Goal: Information Seeking & Learning: Learn about a topic

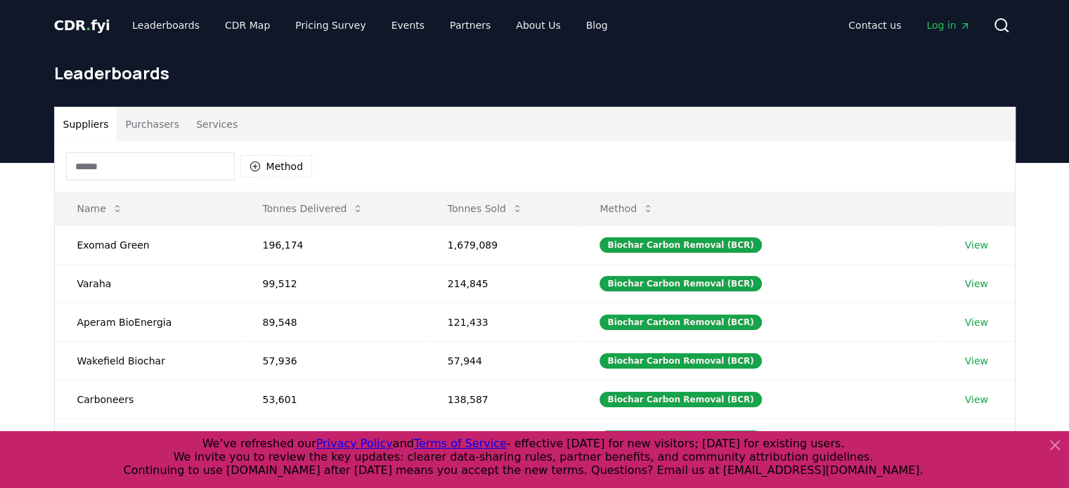
click at [938, 25] on span "Log in" at bounding box center [948, 25] width 44 height 14
click at [131, 129] on button "Purchasers" at bounding box center [152, 124] width 71 height 34
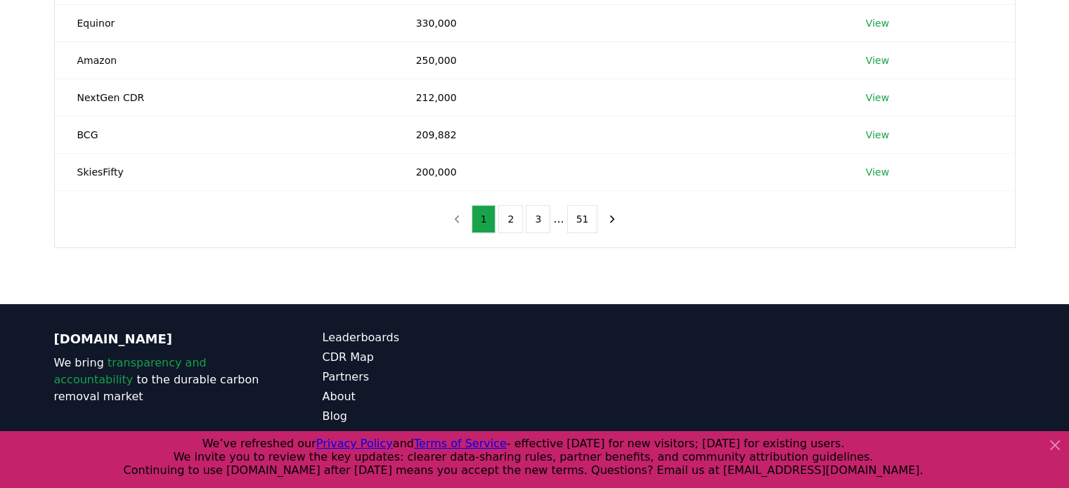
scroll to position [376, 0]
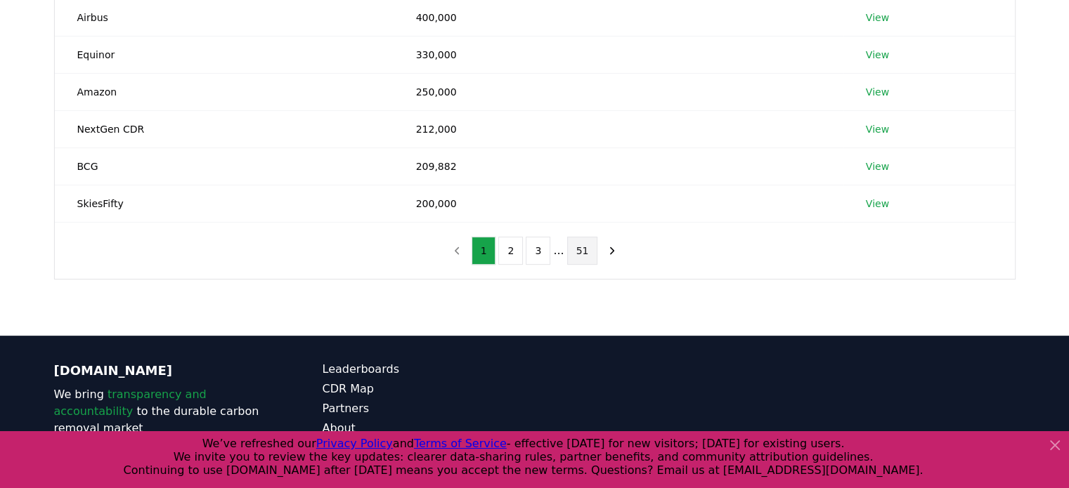
click at [582, 249] on button "51" at bounding box center [582, 251] width 31 height 28
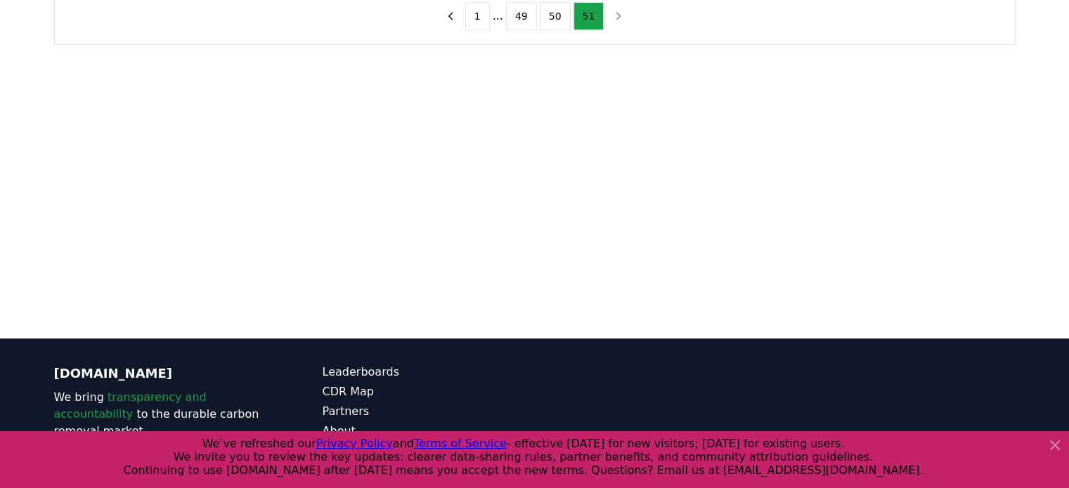
scroll to position [95, 0]
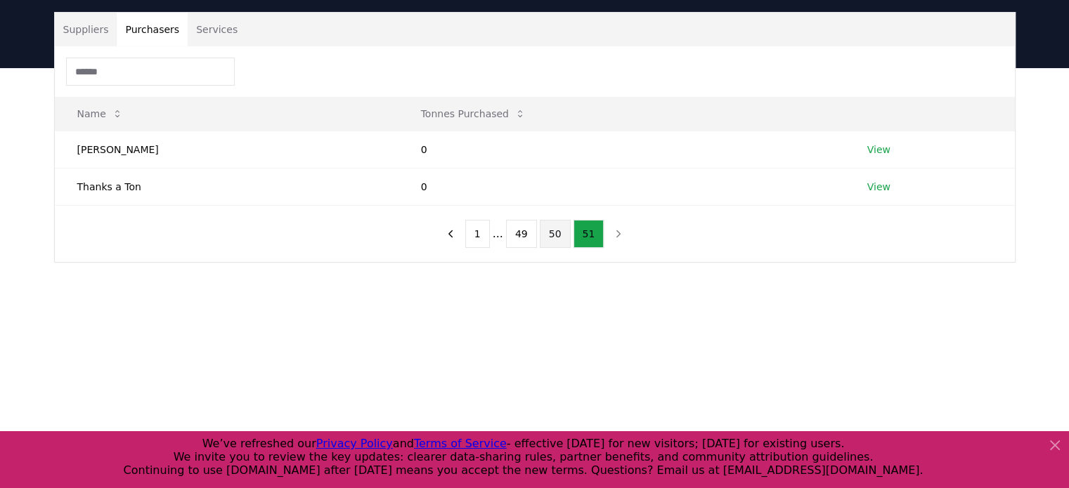
click at [559, 240] on button "50" at bounding box center [555, 234] width 31 height 28
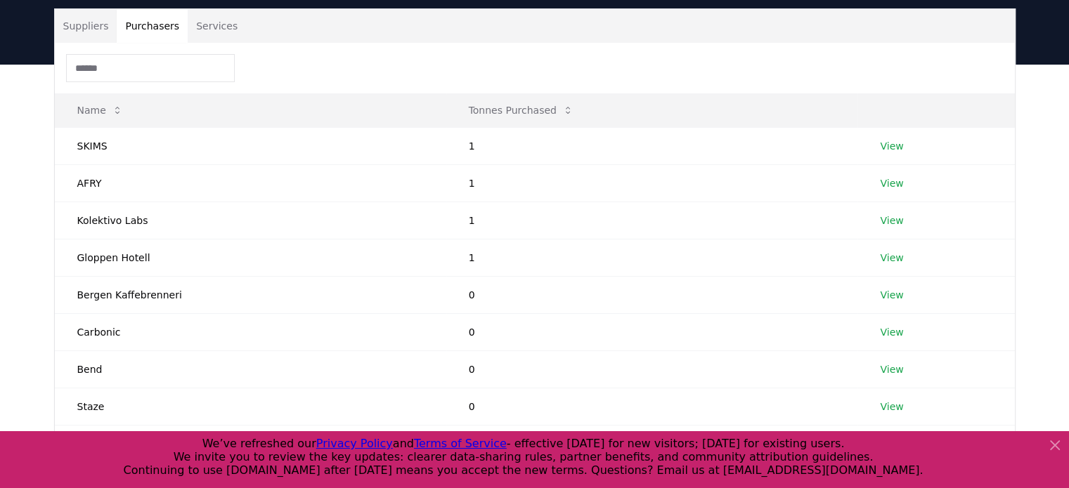
scroll to position [446, 0]
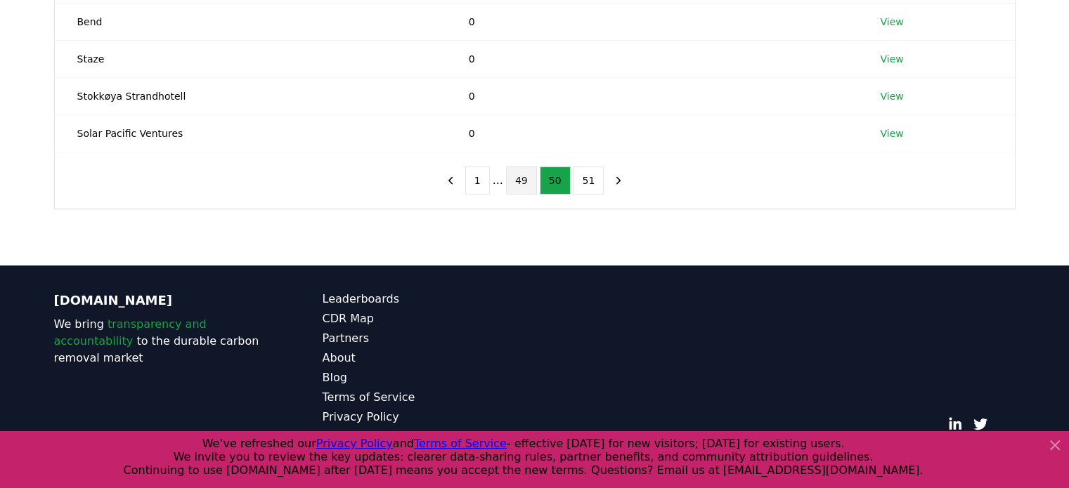
click at [511, 177] on button "49" at bounding box center [521, 180] width 31 height 28
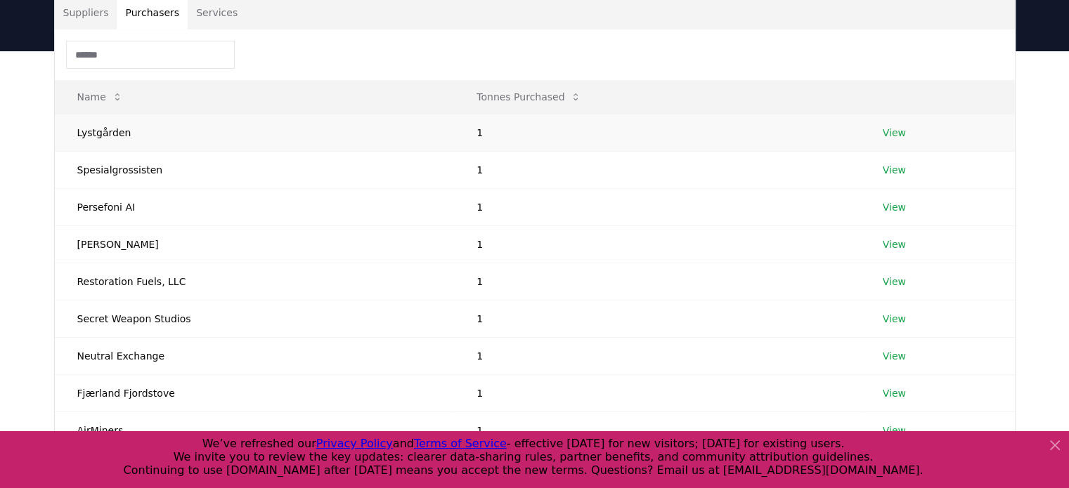
scroll to position [235, 0]
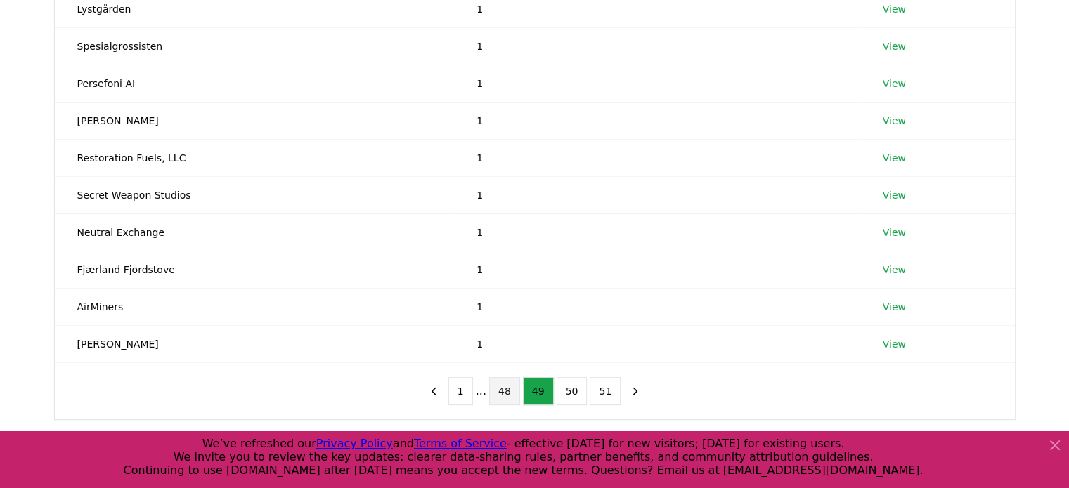
click at [504, 381] on button "48" at bounding box center [504, 391] width 31 height 28
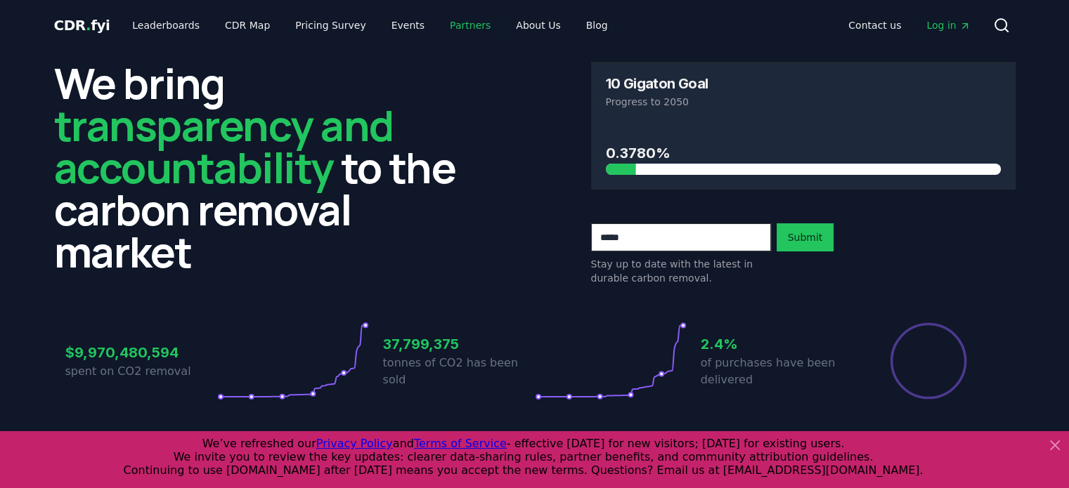
click at [461, 27] on link "Partners" at bounding box center [469, 25] width 63 height 25
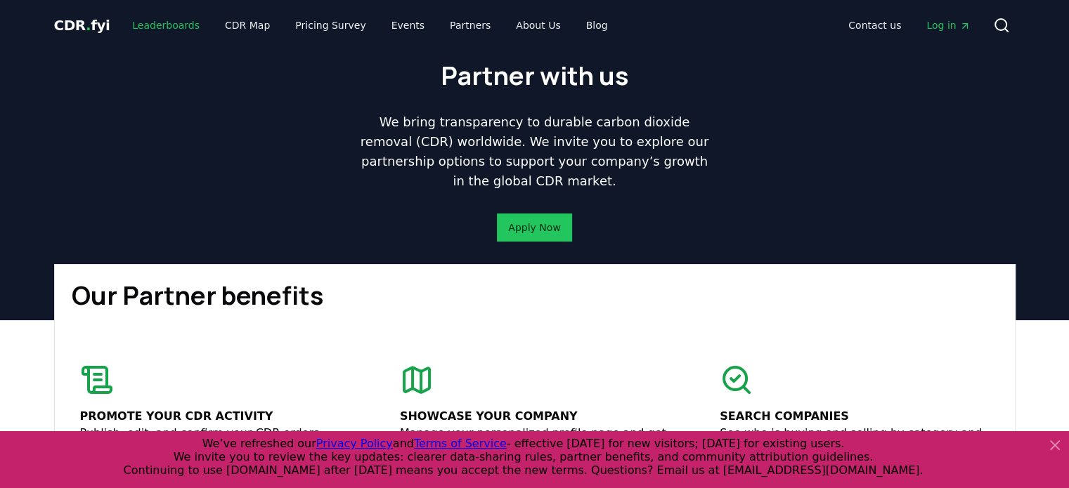
click at [160, 30] on link "Leaderboards" at bounding box center [166, 25] width 90 height 25
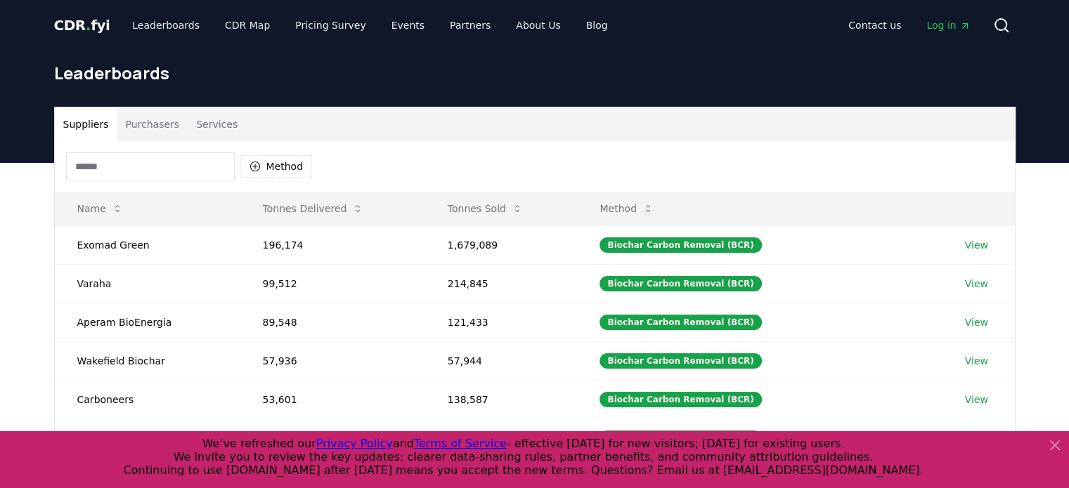
click at [1067, 439] on div at bounding box center [534, 459] width 1069 height 57
click at [1059, 446] on icon at bounding box center [1054, 445] width 17 height 17
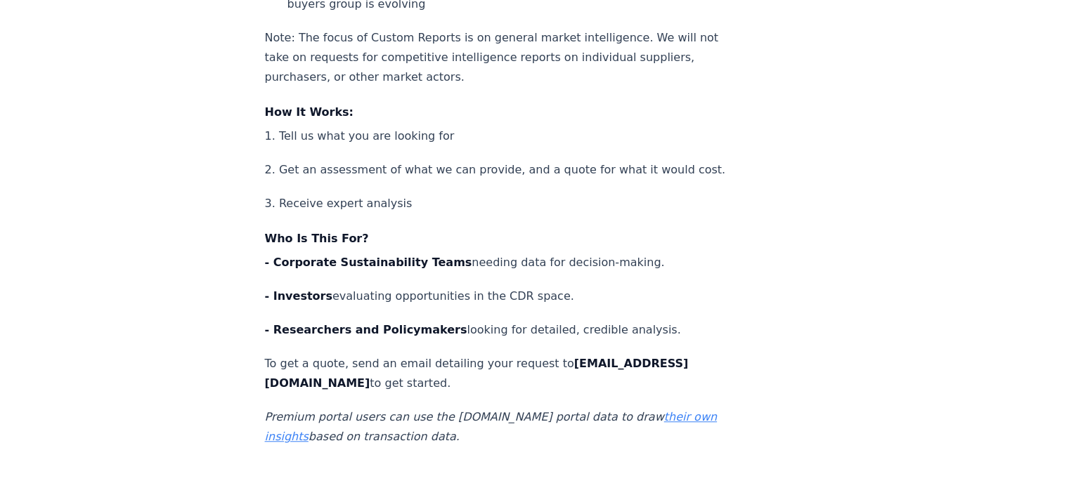
scroll to position [1124, 0]
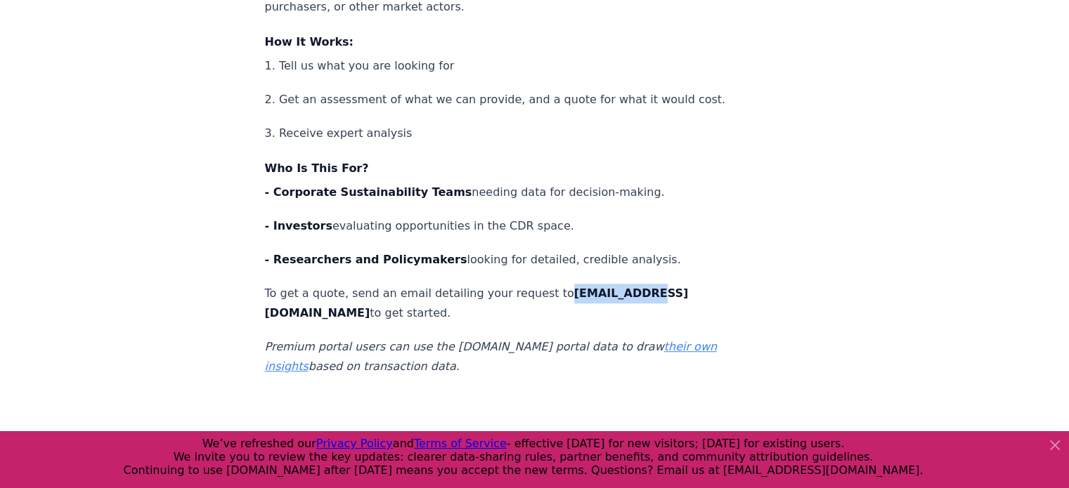
drag, startPoint x: 549, startPoint y: 269, endPoint x: 620, endPoint y: 270, distance: 71.0
click at [620, 284] on p "To get a quote, send an email detailing your request to team@cdr.fyi to get sta…" at bounding box center [497, 303] width 465 height 39
copy strong "team@cdr.fyi"
click at [423, 216] on p "- Investors evaluating opportunities in the CDR space." at bounding box center [497, 226] width 465 height 20
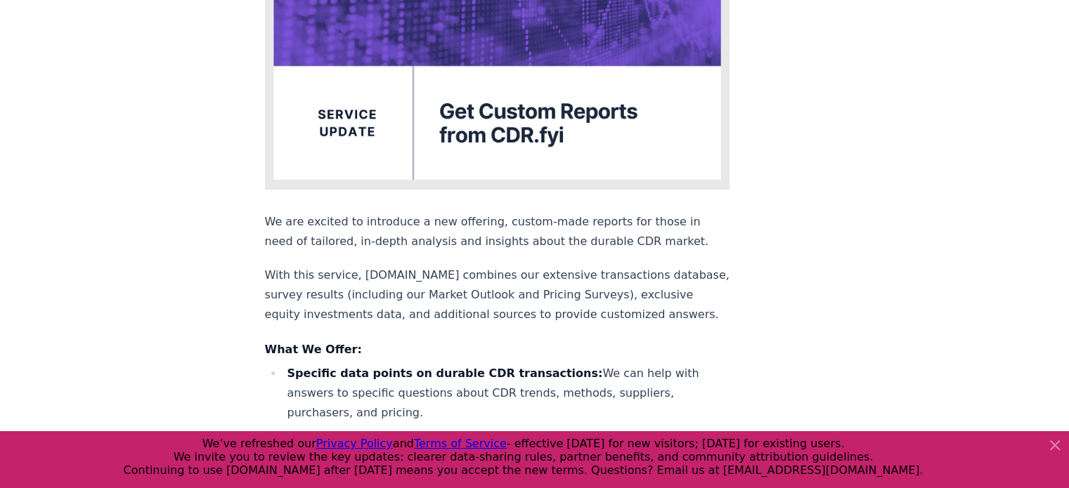
scroll to position [281, 0]
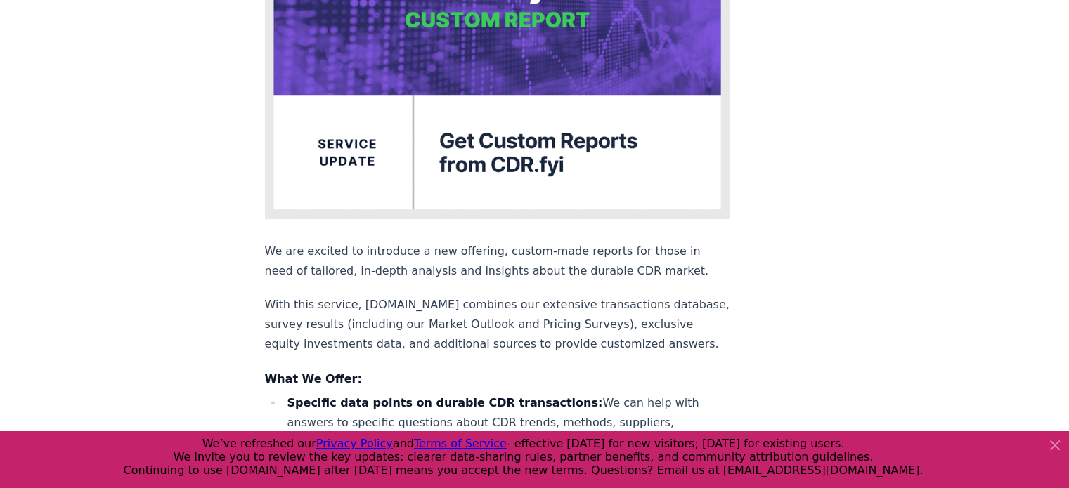
click at [401, 242] on p "We are excited to introduce a new offering, custom-made reports for those in ne…" at bounding box center [497, 261] width 465 height 39
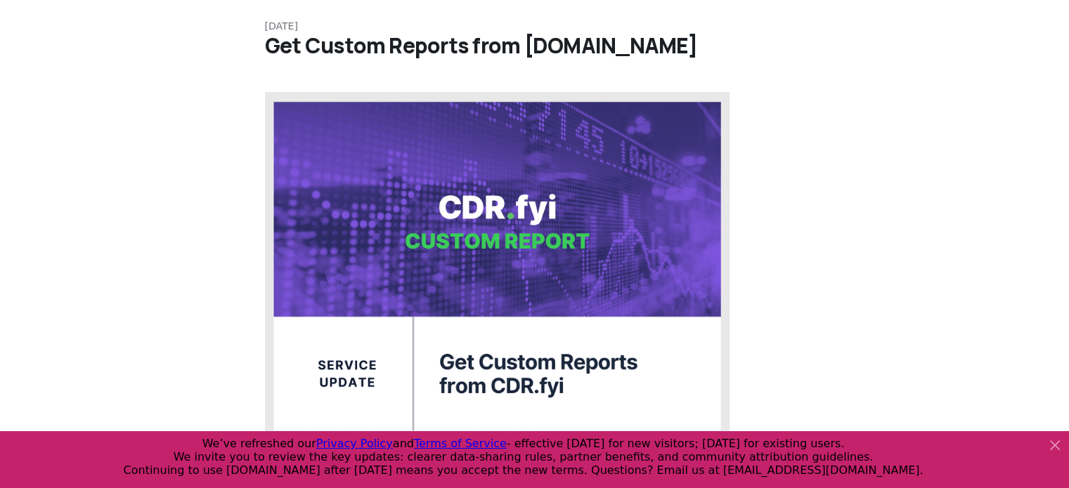
scroll to position [0, 0]
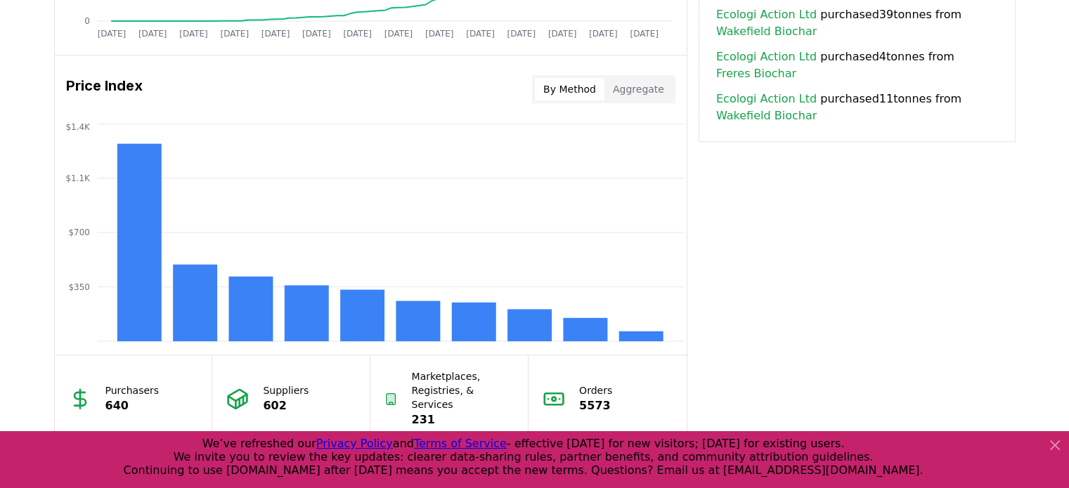
scroll to position [1336, 0]
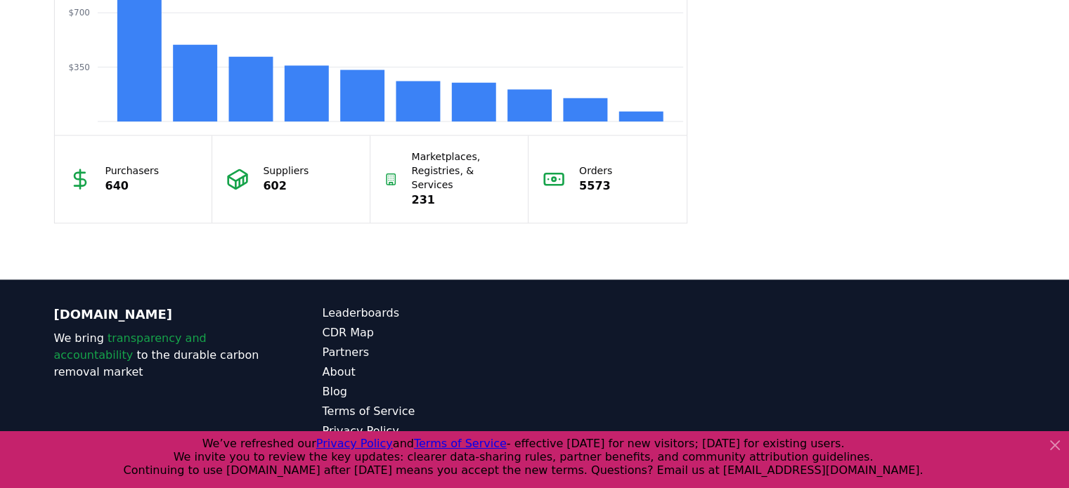
click at [1050, 443] on icon at bounding box center [1054, 445] width 17 height 17
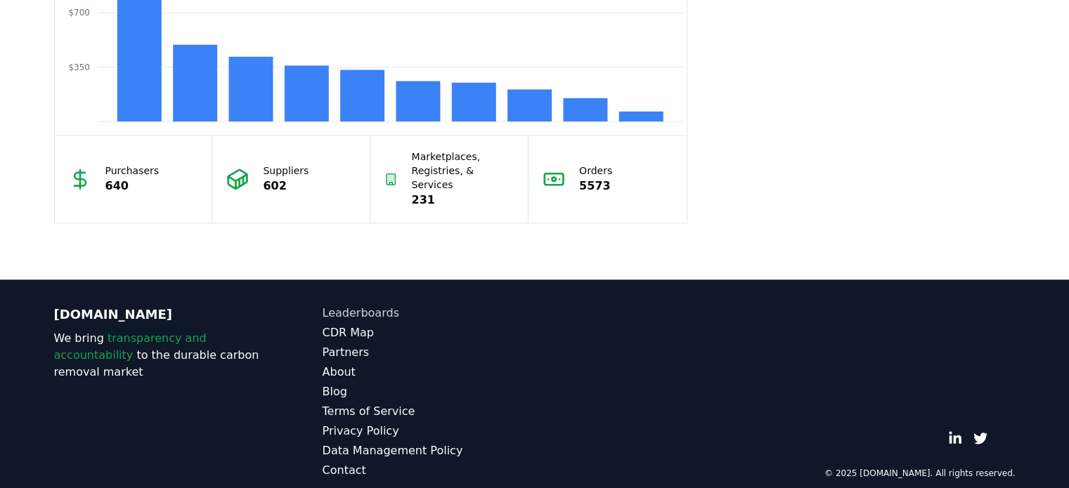
click at [344, 305] on link "Leaderboards" at bounding box center [428, 313] width 212 height 17
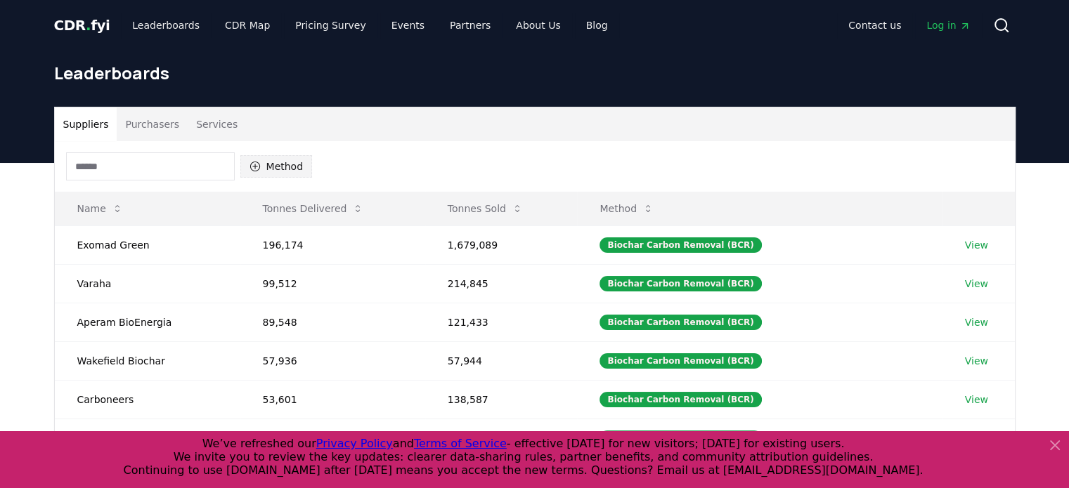
click at [299, 165] on button "Method" at bounding box center [276, 166] width 72 height 22
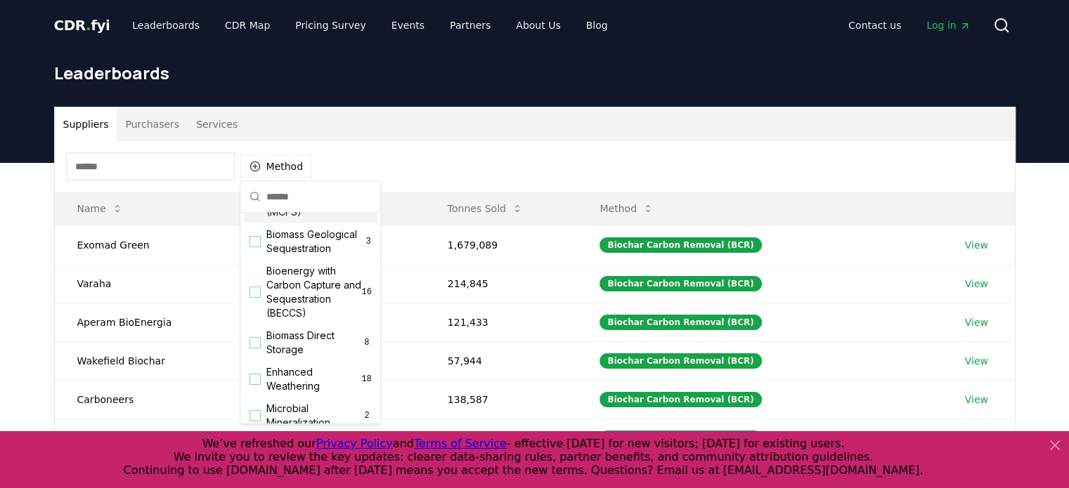
scroll to position [141, 0]
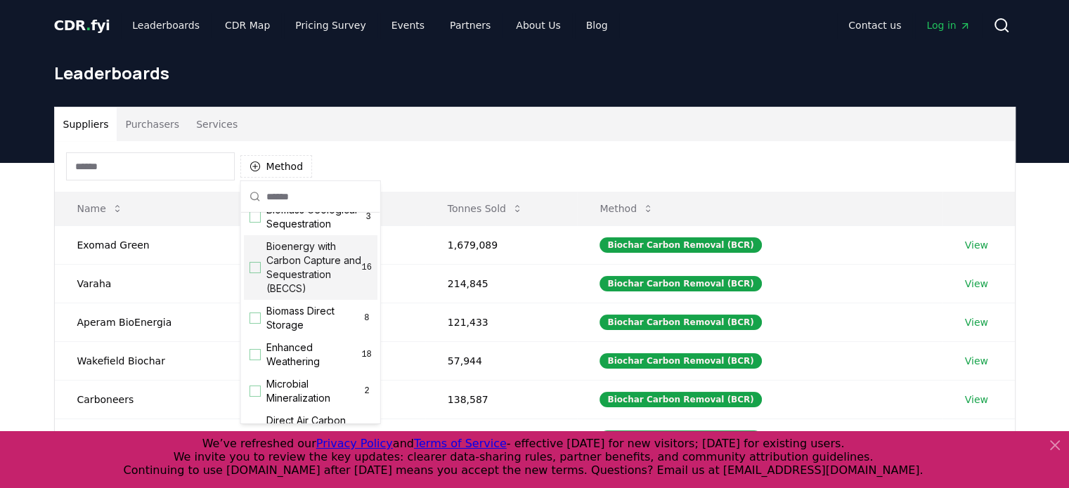
click at [298, 296] on span "Bioenergy with Carbon Capture and Sequestration (BECCS)" at bounding box center [314, 268] width 96 height 56
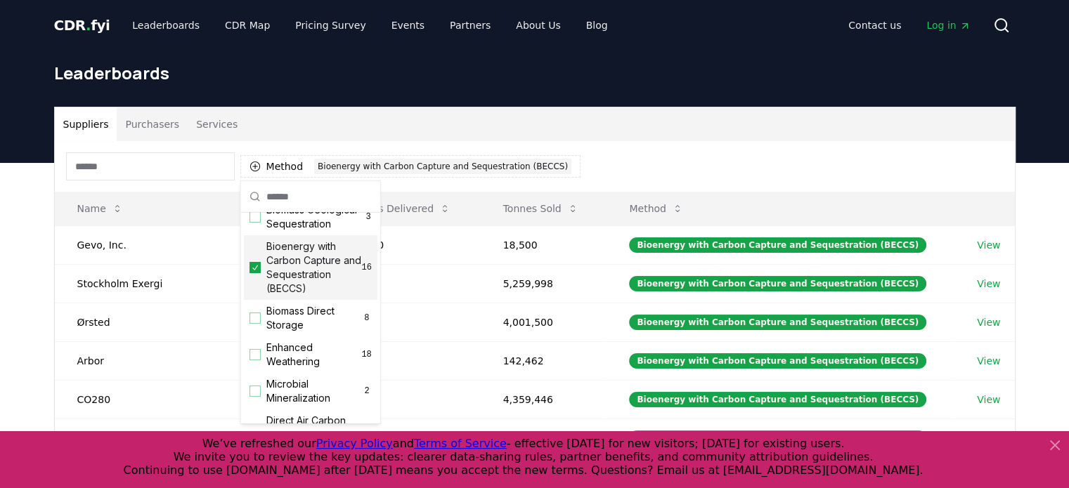
click at [12, 276] on div "Suppliers Purchasers Services Method 1 Bioenergy with Carbon Capture and Seques…" at bounding box center [534, 444] width 1069 height 563
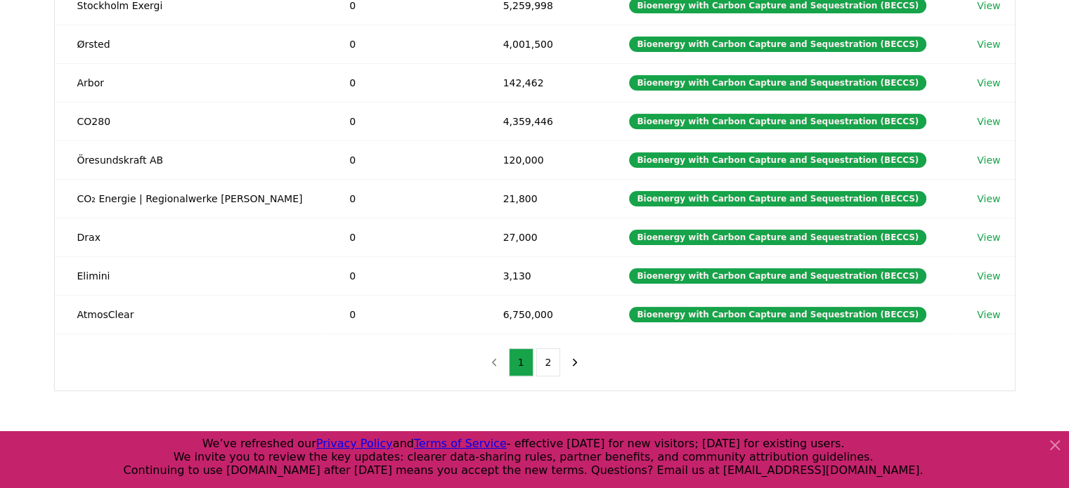
scroll to position [278, 0]
click at [545, 358] on button "2" at bounding box center [548, 362] width 25 height 28
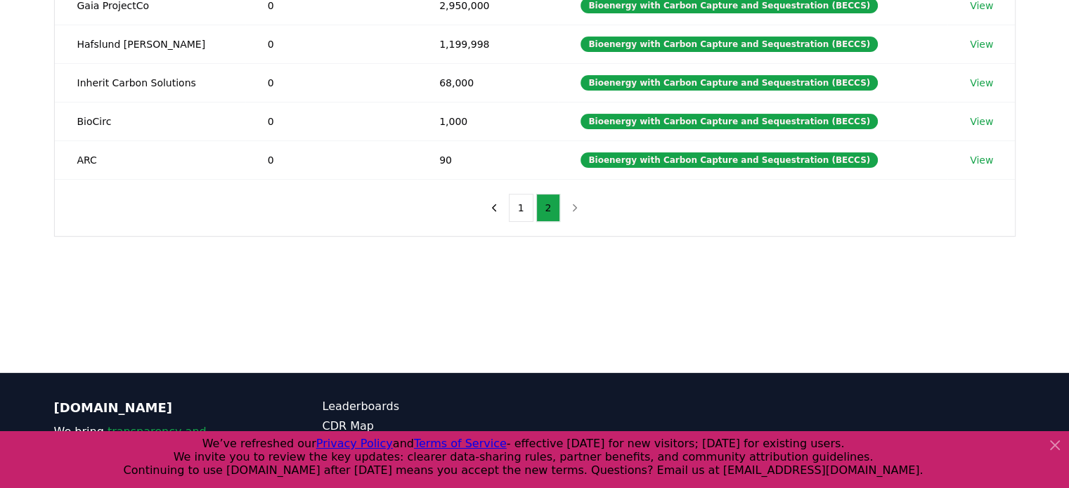
click at [370, 301] on main "Suppliers Purchasers Services Method 1 Bioenergy with Carbon Capture and Seques…" at bounding box center [534, 129] width 1069 height 488
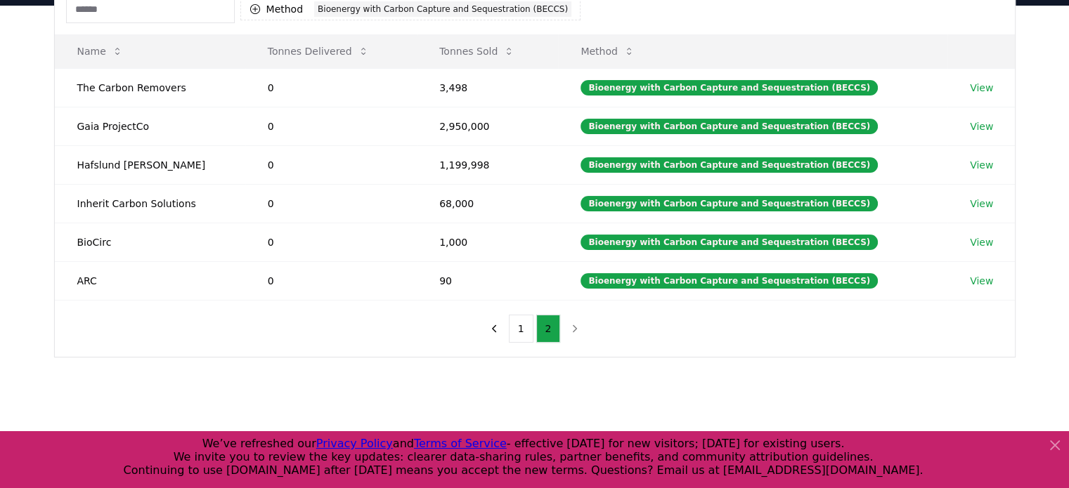
scroll to position [208, 0]
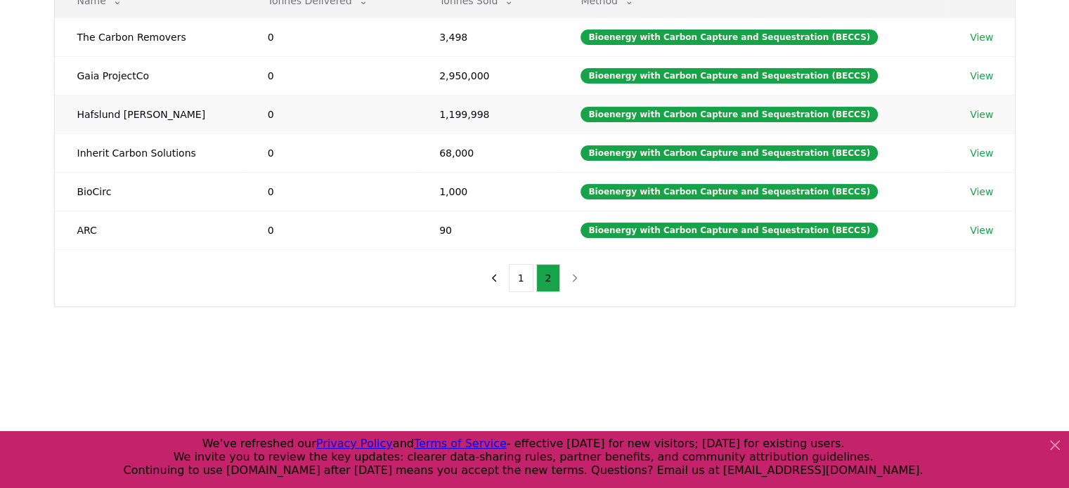
click at [969, 111] on link "View" at bounding box center [980, 114] width 23 height 14
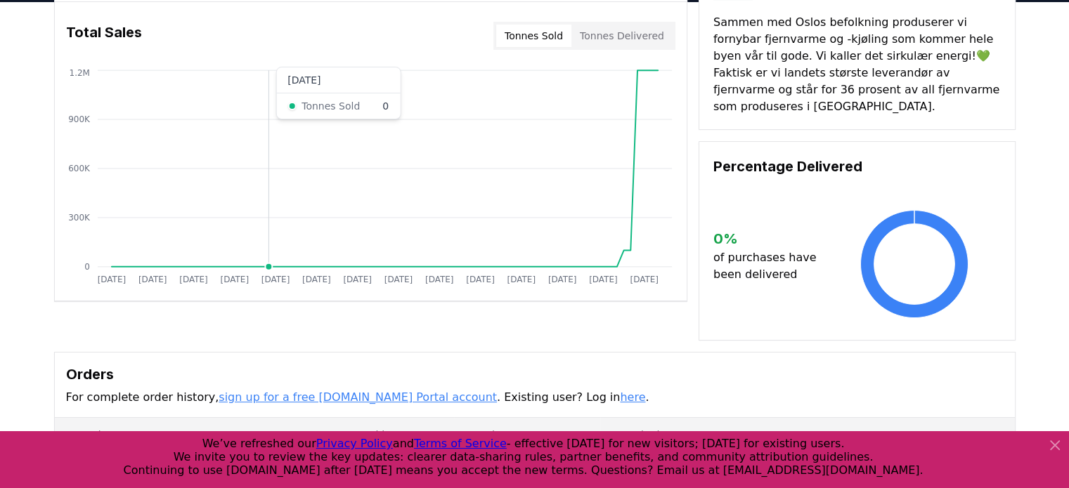
scroll to position [281, 0]
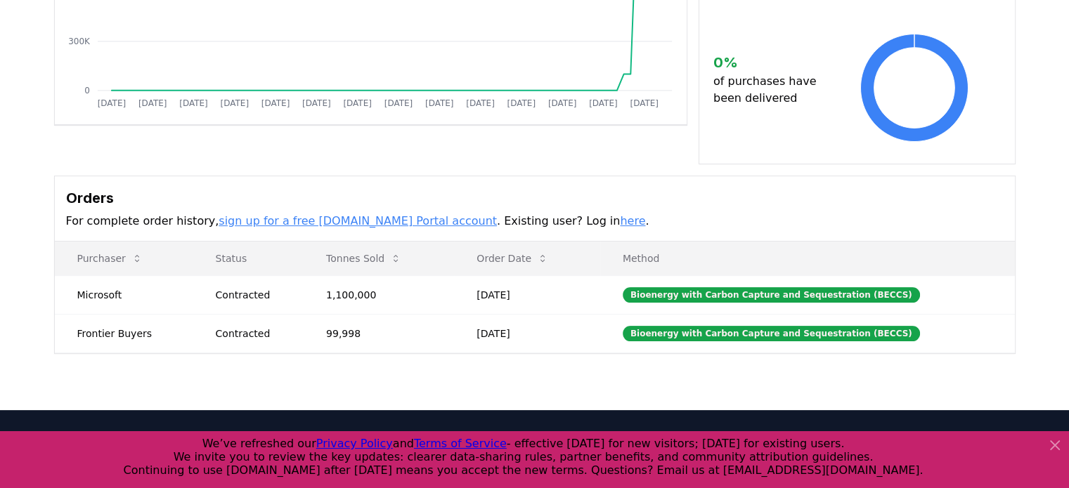
click at [326, 214] on link "sign up for a free [DOMAIN_NAME] Portal account" at bounding box center [357, 220] width 278 height 13
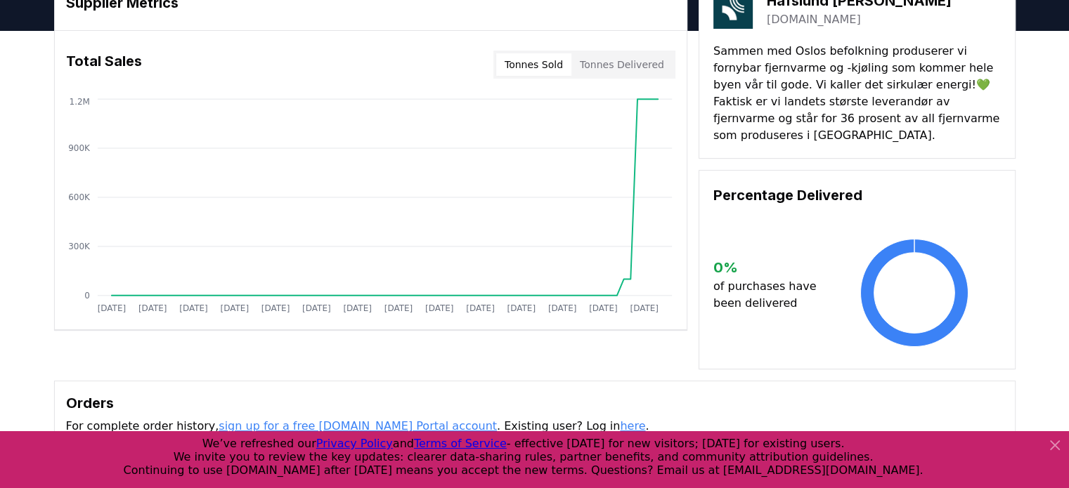
scroll to position [70, 0]
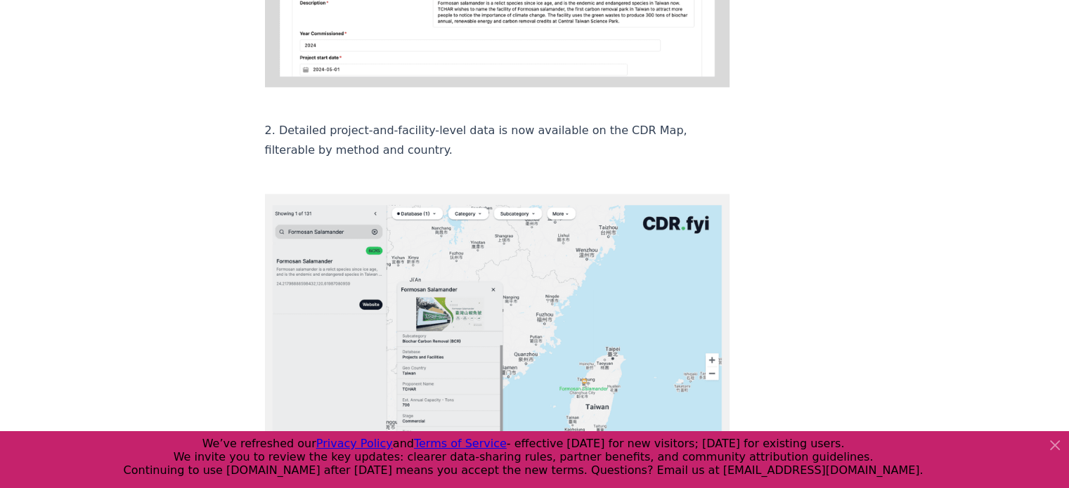
scroll to position [1616, 0]
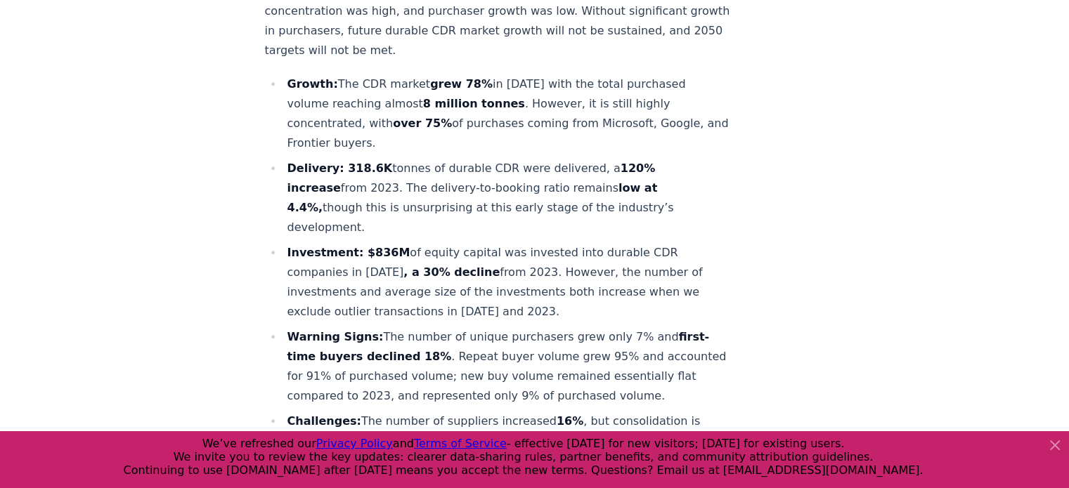
scroll to position [632, 0]
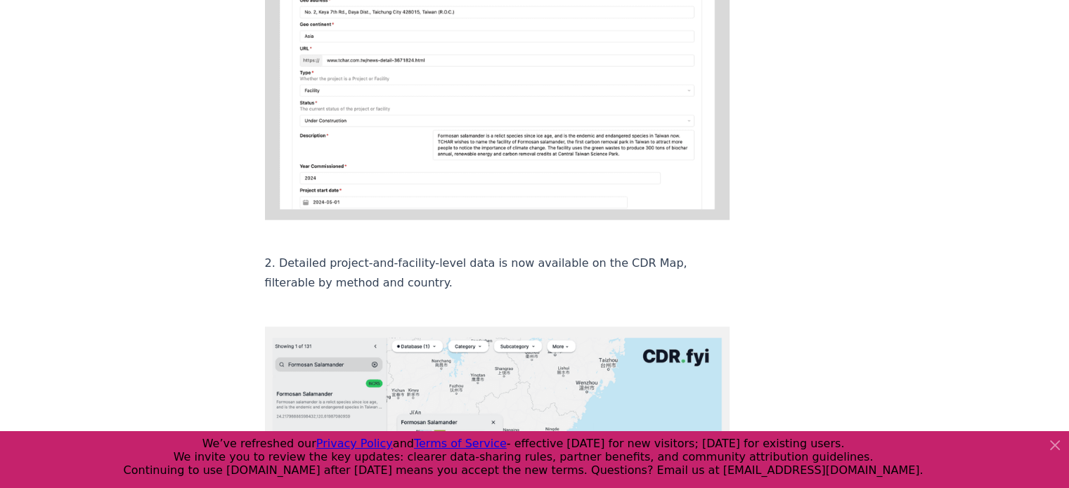
scroll to position [1546, 0]
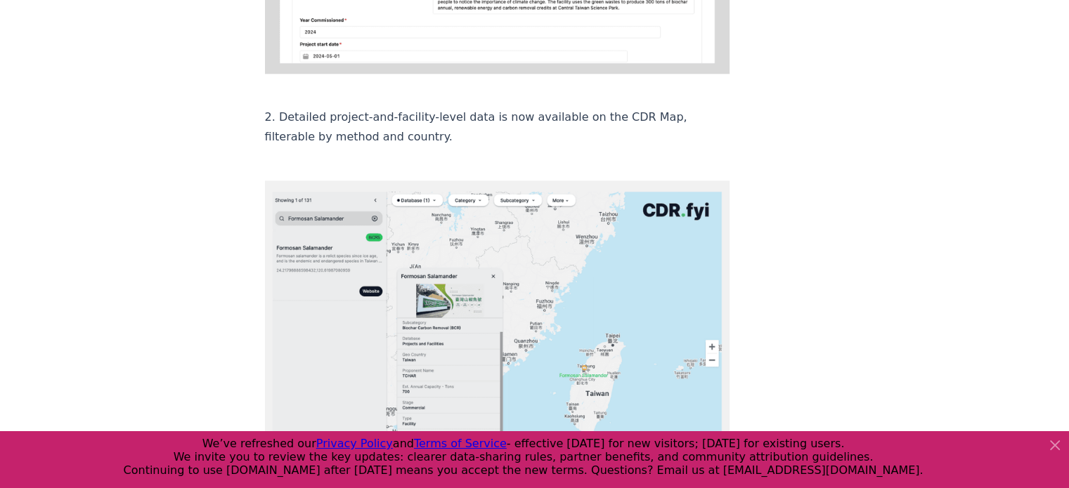
click at [187, 292] on div "[DATE] New [DOMAIN_NAME] Portal and Map Features: CDR Supplier Projects and Fac…" at bounding box center [535, 35] width 984 height 3061
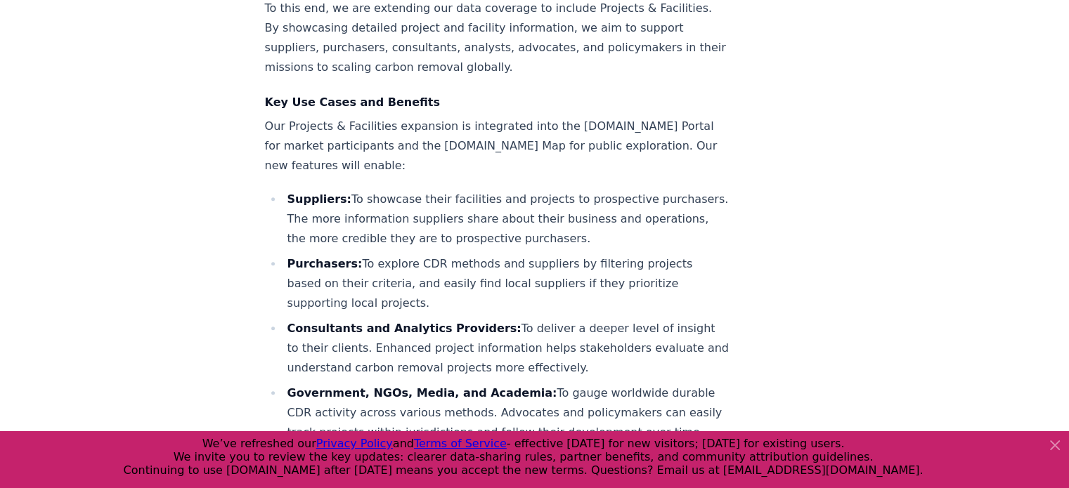
scroll to position [632, 0]
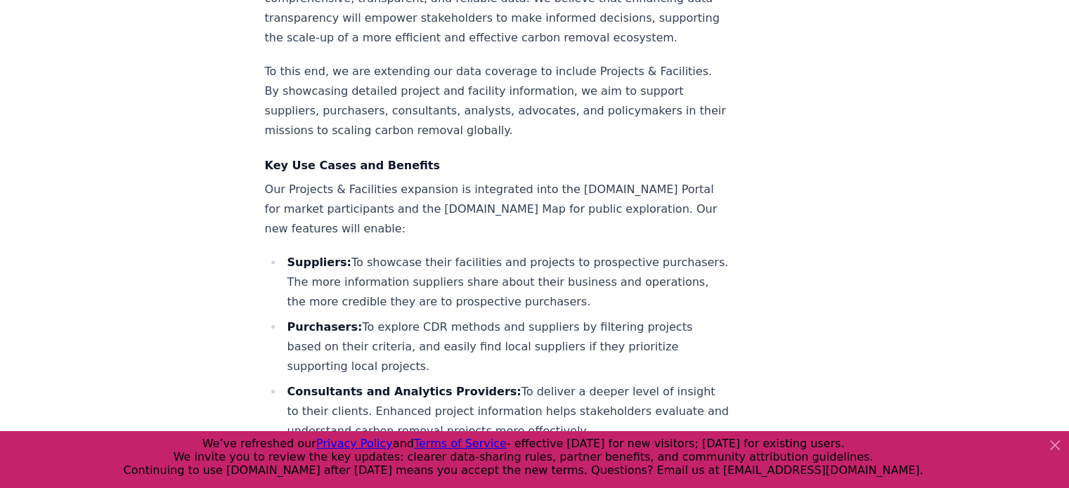
click at [464, 270] on ul "Suppliers: To showcase their facilities and projects to prospective purchasers.…" at bounding box center [497, 379] width 465 height 253
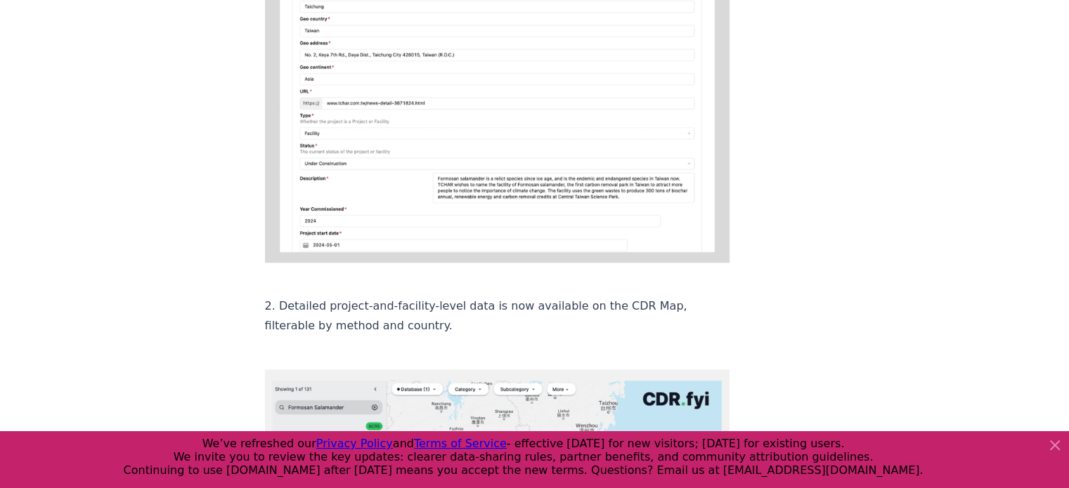
scroll to position [1616, 0]
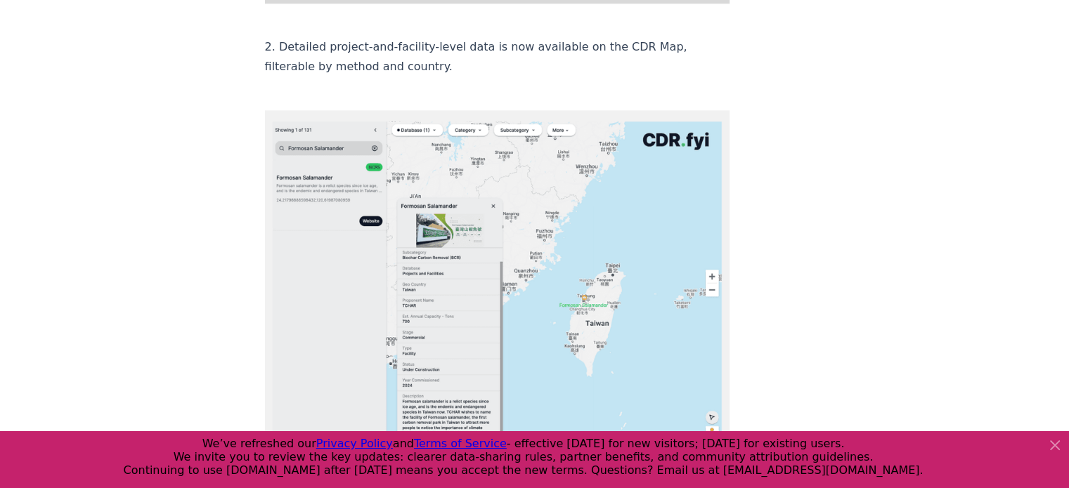
click at [333, 181] on img at bounding box center [497, 284] width 465 height 348
